Goal: Find specific page/section: Find specific page/section

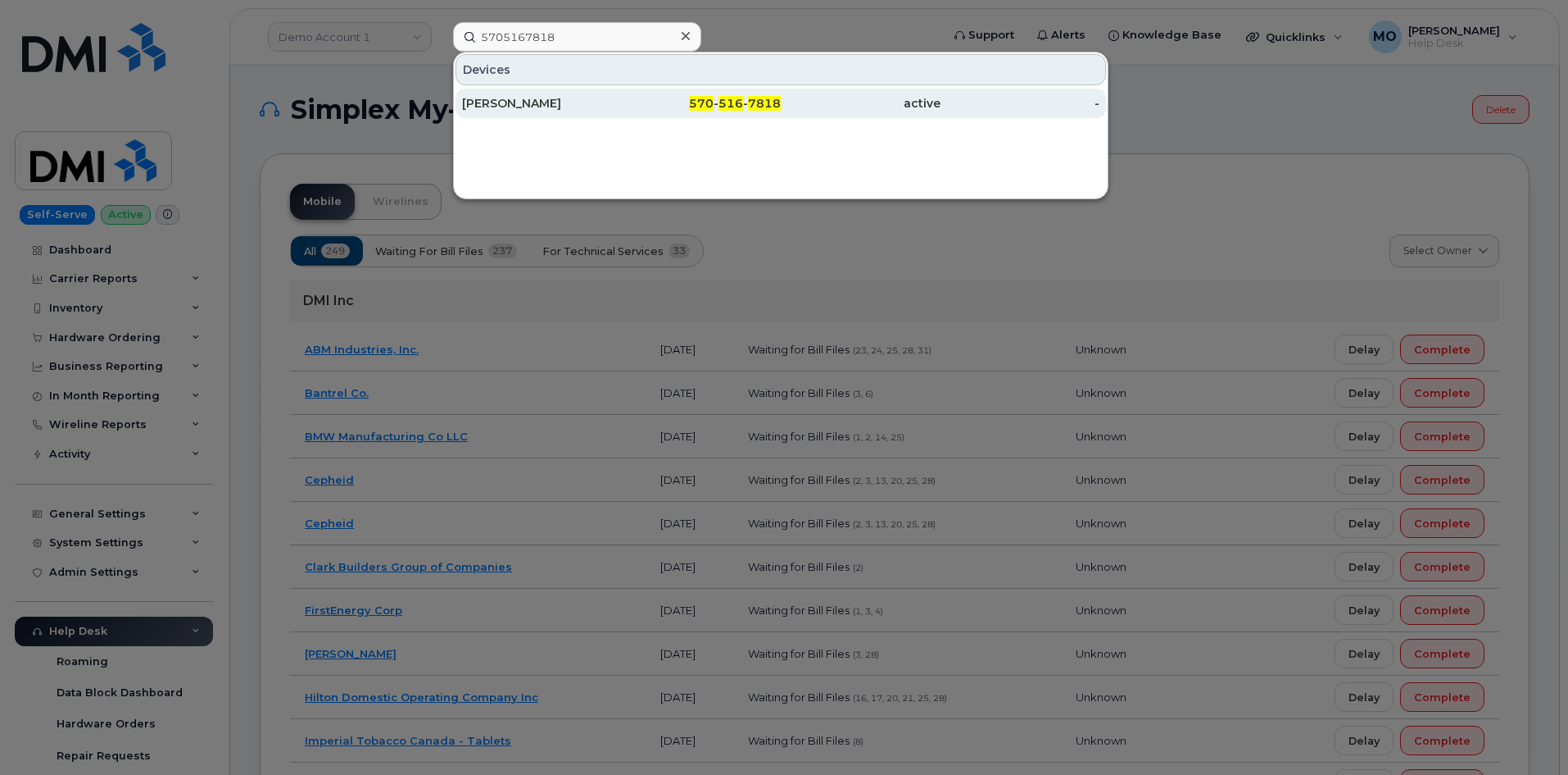
type input "5705167818"
click at [612, 102] on div "HURLEY WILSON" at bounding box center [542, 103] width 160 height 16
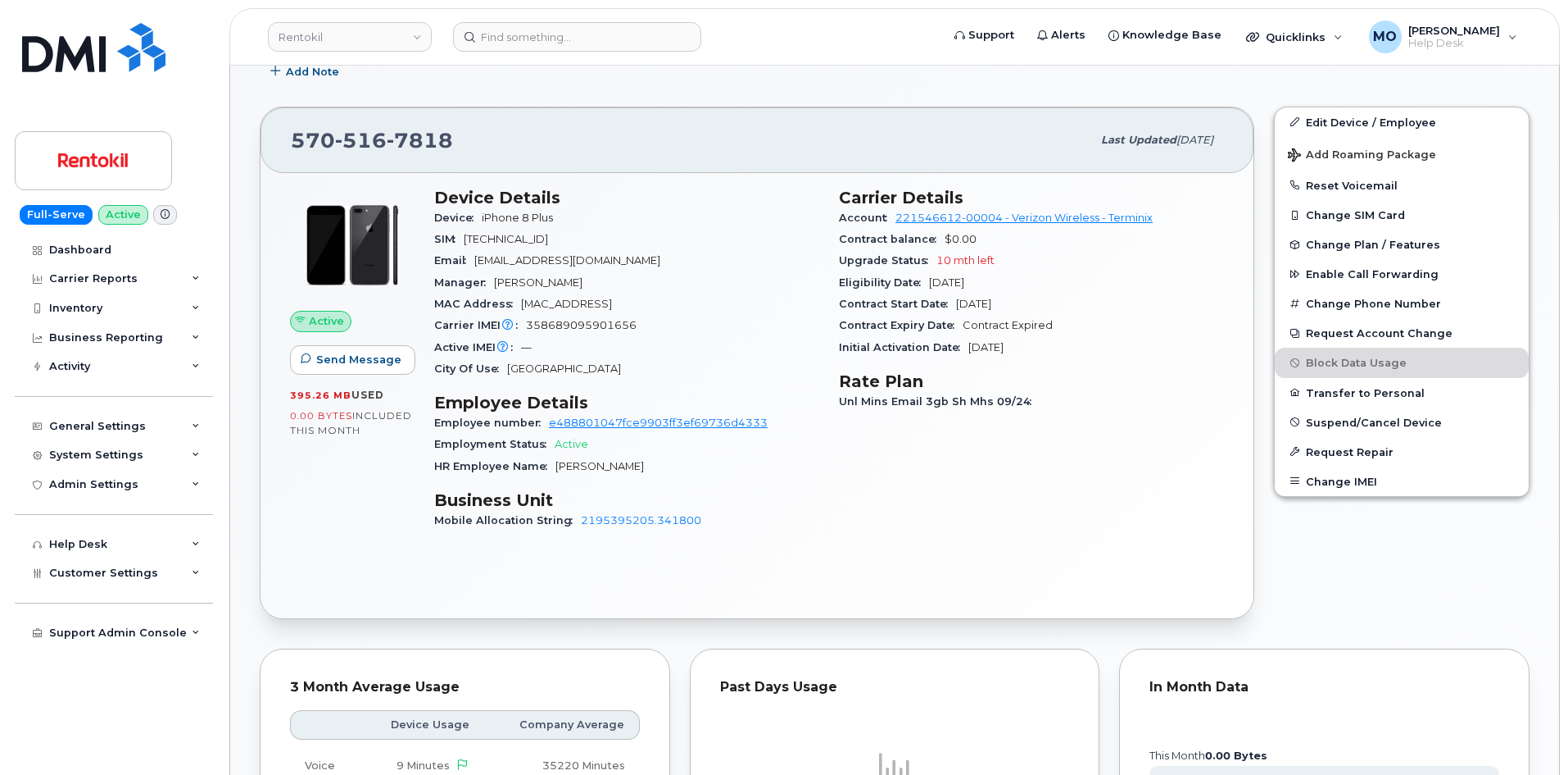
scroll to position [328, 0]
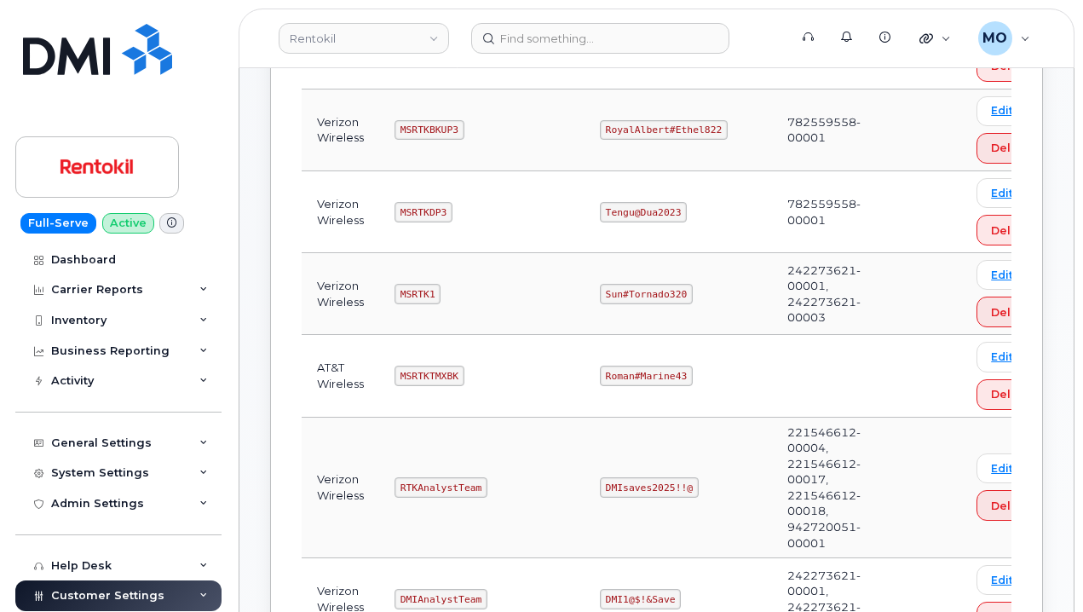
scroll to position [426, 0]
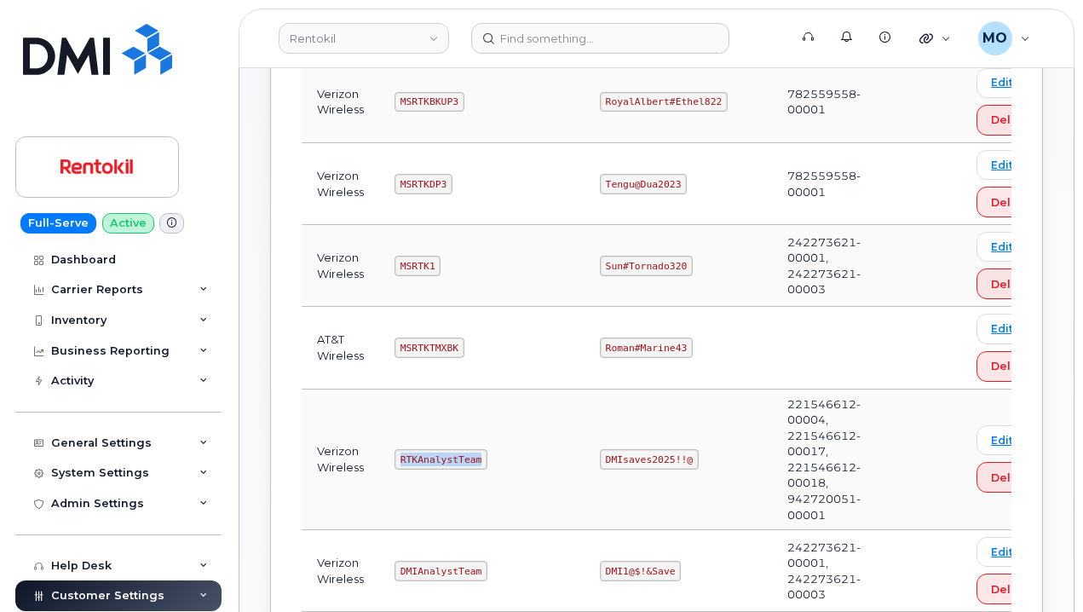
drag, startPoint x: 388, startPoint y: 458, endPoint x: 556, endPoint y: 460, distance: 167.9
click at [556, 460] on td "RTKAnalystTeam" at bounding box center [481, 460] width 205 height 141
copy code "RTKAnalystTeam"
drag, startPoint x: 588, startPoint y: 462, endPoint x: 707, endPoint y: 458, distance: 118.6
click at [707, 458] on td "DMIsaves2025!!@" at bounding box center [679, 460] width 188 height 141
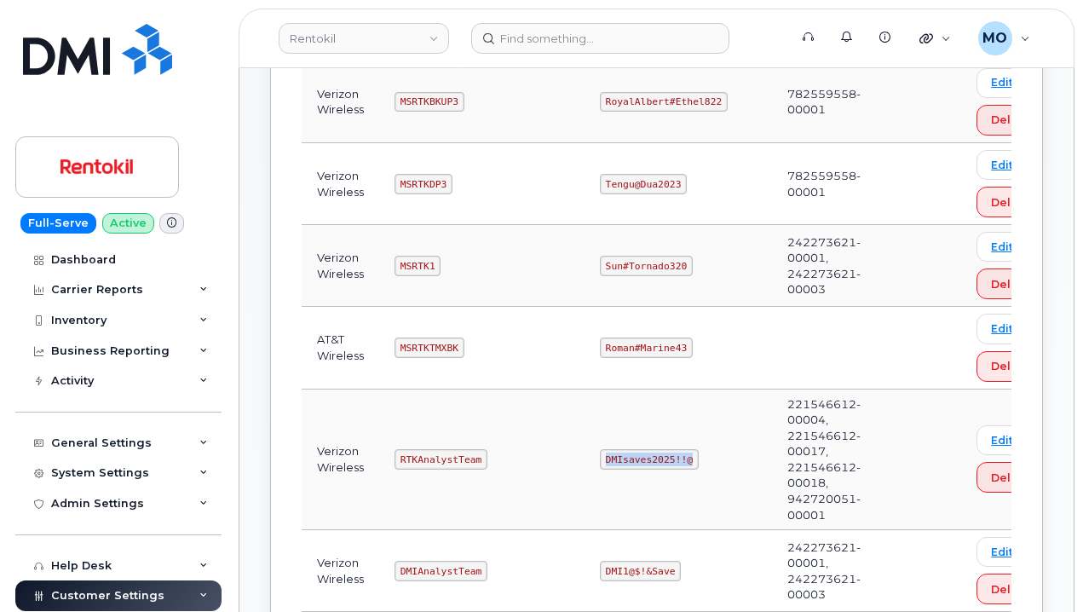
copy code "DMIsaves2025!!@"
drag, startPoint x: 388, startPoint y: 464, endPoint x: 515, endPoint y: 443, distance: 128.6
click at [512, 444] on td "RTKAnalystTeam" at bounding box center [481, 460] width 205 height 141
copy code "RTKAnalystTeam"
drag, startPoint x: 585, startPoint y: 461, endPoint x: 711, endPoint y: 442, distance: 127.7
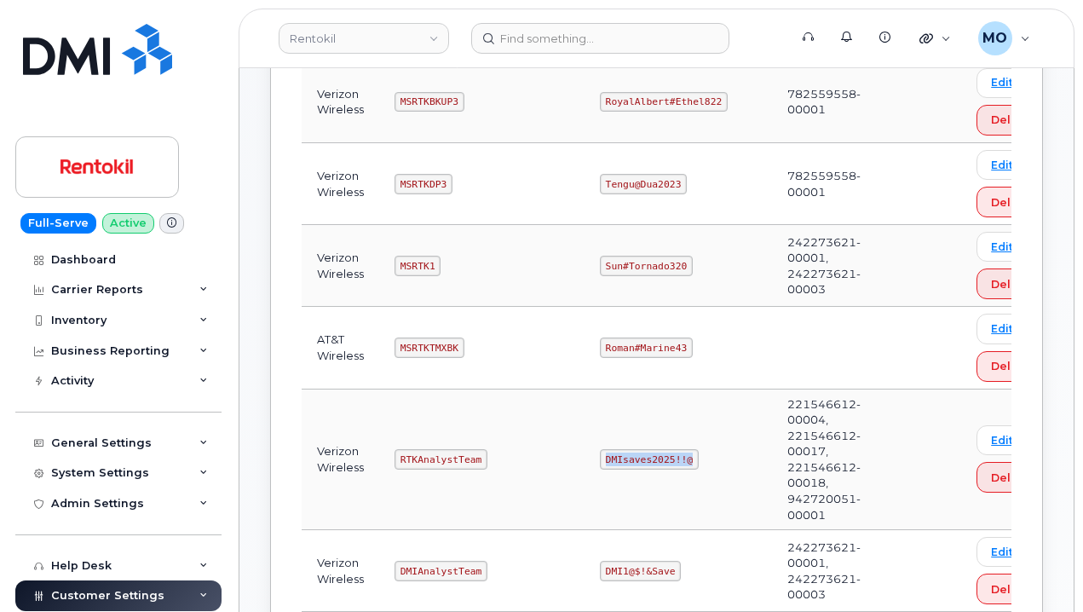
click at [711, 442] on td "DMIsaves2025!!@" at bounding box center [679, 460] width 188 height 141
copy code "DMIsaves2025!!@"
